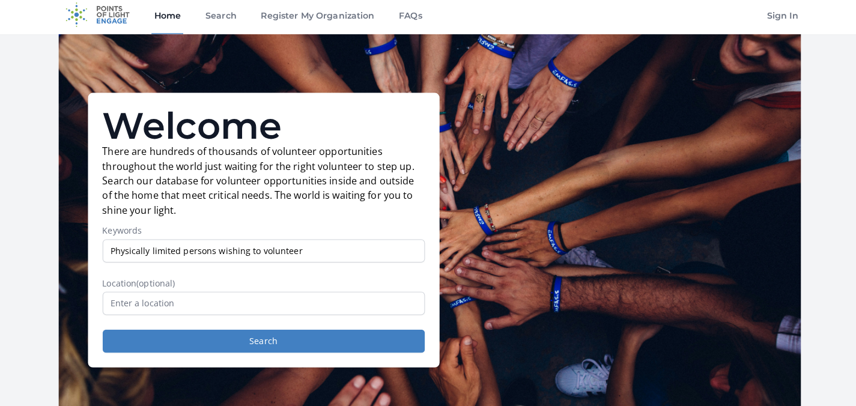
type input "Physically limited persons wishing to volunteer"
click at [108, 297] on input "text" at bounding box center [264, 303] width 317 height 23
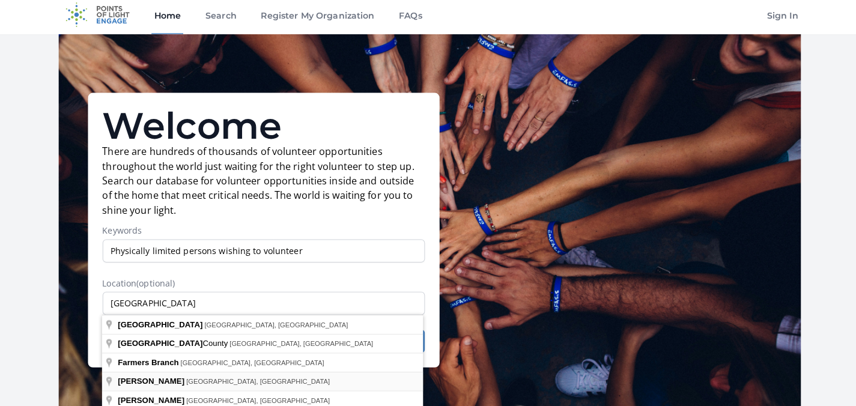
type input "Addison, TX, USA"
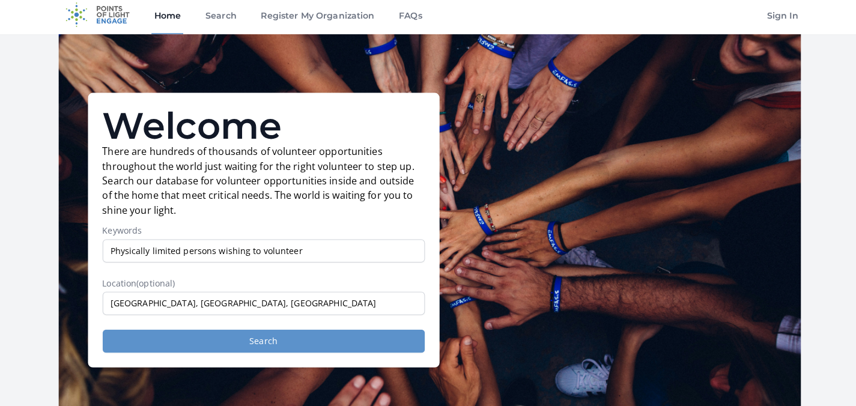
click at [245, 335] on button "Search" at bounding box center [264, 340] width 317 height 23
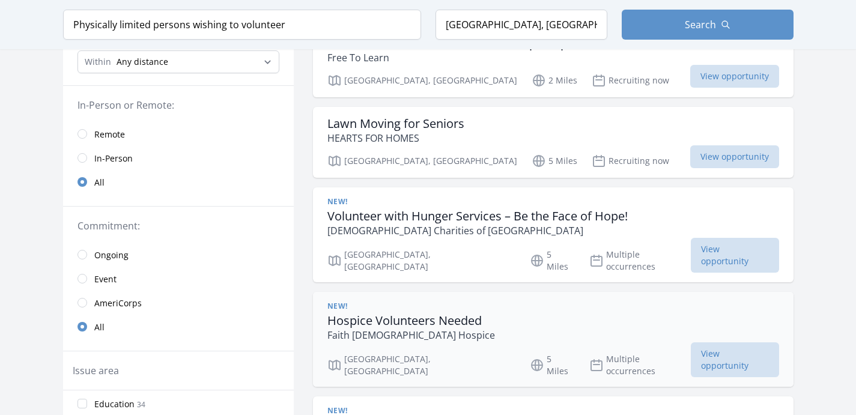
scroll to position [152, 0]
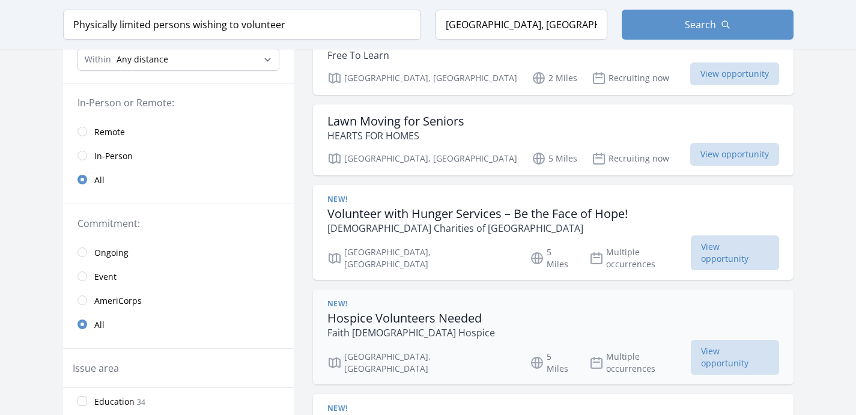
click at [350, 311] on h3 "Hospice Volunteers Needed" at bounding box center [411, 318] width 168 height 14
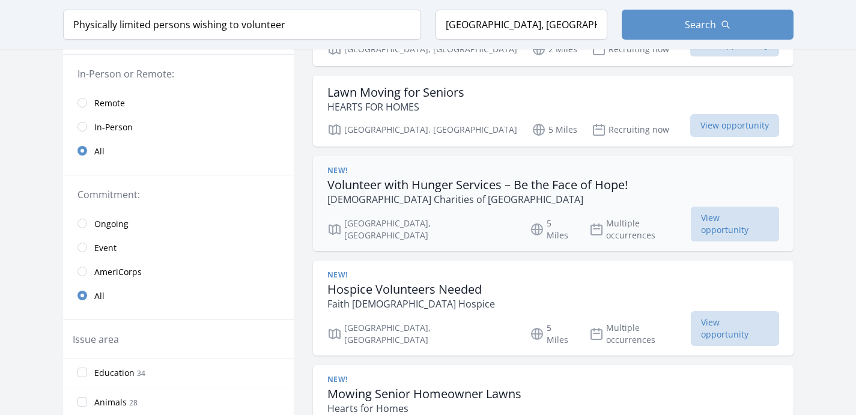
scroll to position [189, 0]
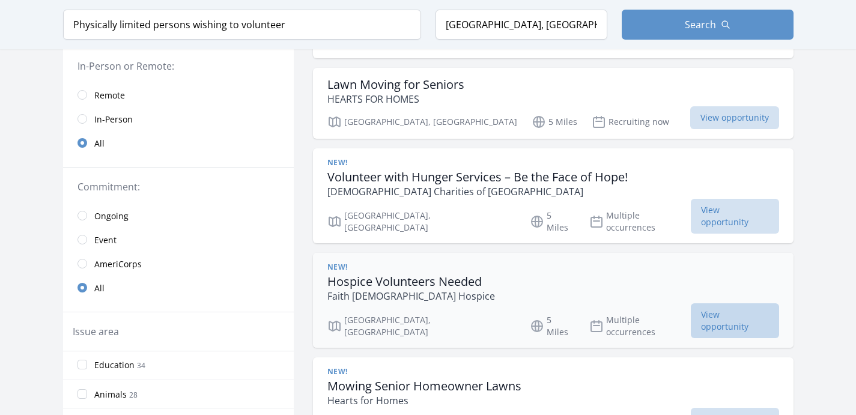
click at [716, 303] on span "View opportunity" at bounding box center [735, 320] width 88 height 35
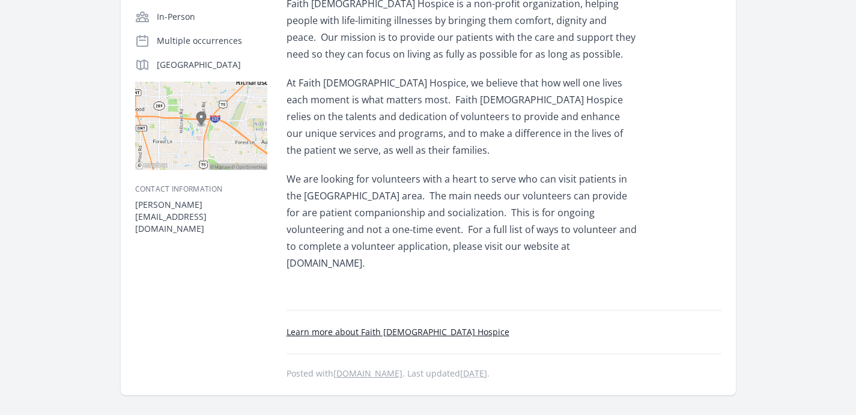
scroll to position [257, 0]
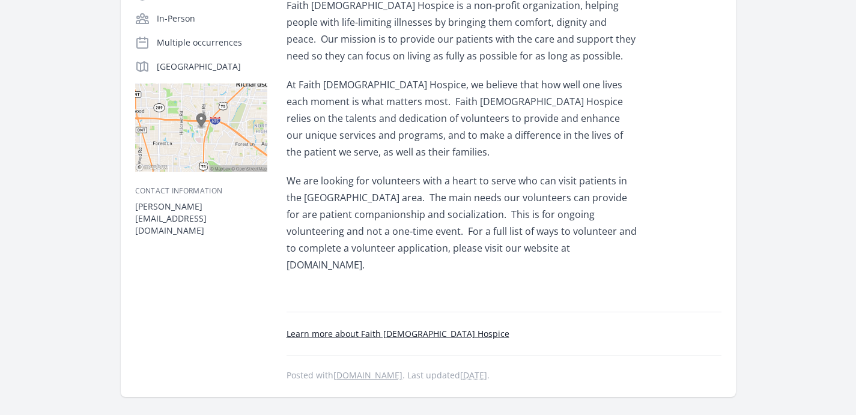
click at [389, 328] on link "Learn more about Faith [DEMOGRAPHIC_DATA] Hospice" at bounding box center [397, 333] width 223 height 11
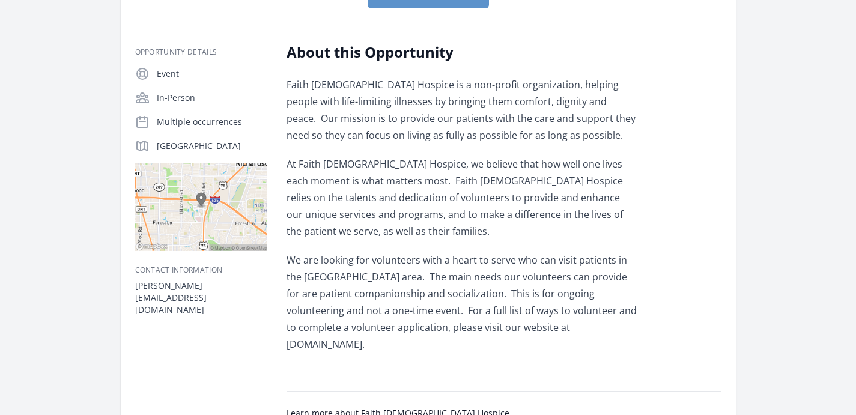
scroll to position [180, 0]
